Goal: Check status: Check status

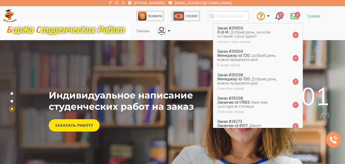
click at [316, 14] on link "График" at bounding box center [314, 16] width 22 height 10
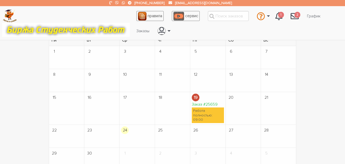
scroll to position [51, 0]
click at [211, 104] on link "Заказ #25659" at bounding box center [205, 103] width 26 height 5
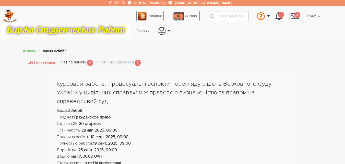
click at [82, 65] on link "Чат по заказу" at bounding box center [73, 62] width 25 height 7
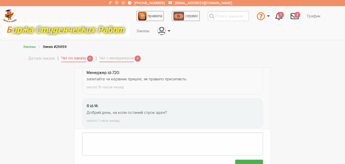
scroll to position [467, 0]
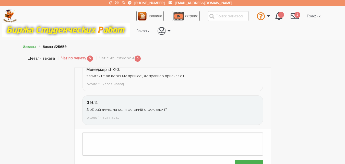
click at [40, 61] on link "Детали заказа" at bounding box center [41, 58] width 27 height 7
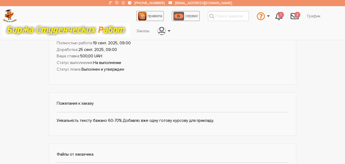
scroll to position [102, 0]
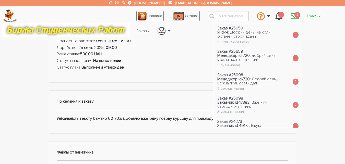
click at [317, 14] on link "График" at bounding box center [314, 16] width 22 height 10
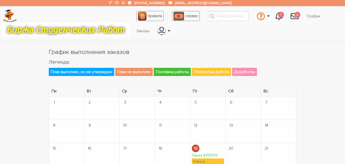
scroll to position [51, 0]
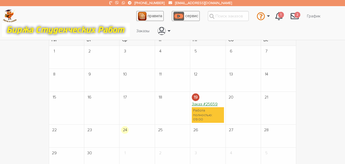
click at [216, 102] on link "Заказ #25659" at bounding box center [205, 103] width 26 height 5
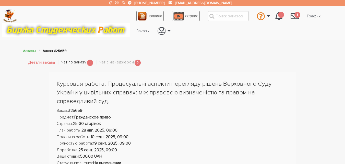
click at [80, 63] on link "Чат по заказу" at bounding box center [73, 62] width 25 height 7
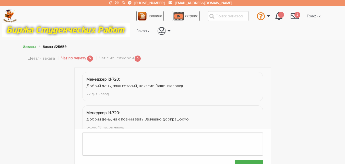
scroll to position [501, 0]
